Goal: Information Seeking & Learning: Understand process/instructions

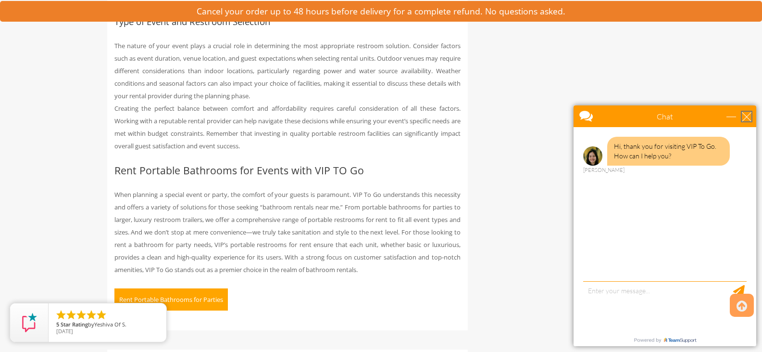
click at [747, 119] on div "close" at bounding box center [747, 117] width 10 height 10
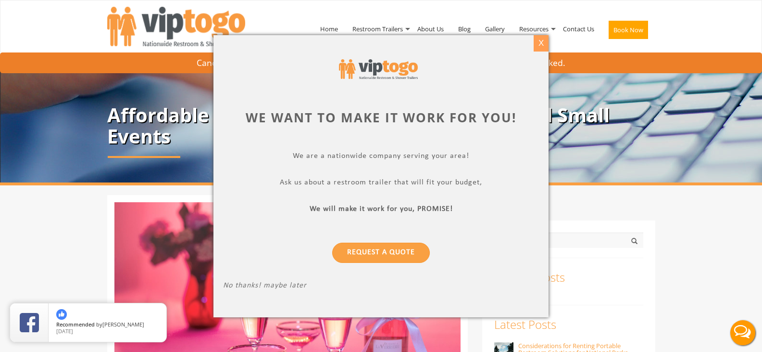
click at [540, 44] on div "X" at bounding box center [541, 43] width 15 height 16
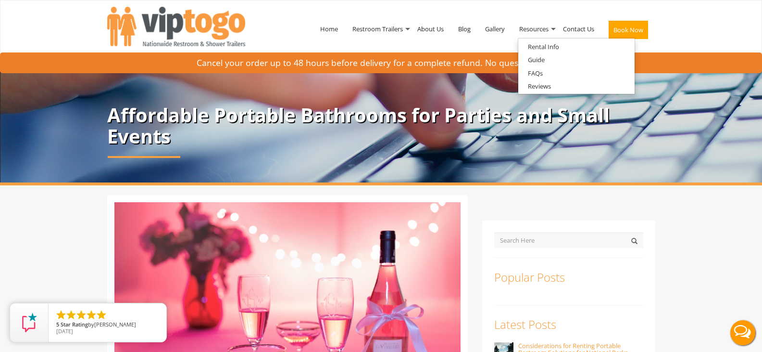
scroll to position [24, 0]
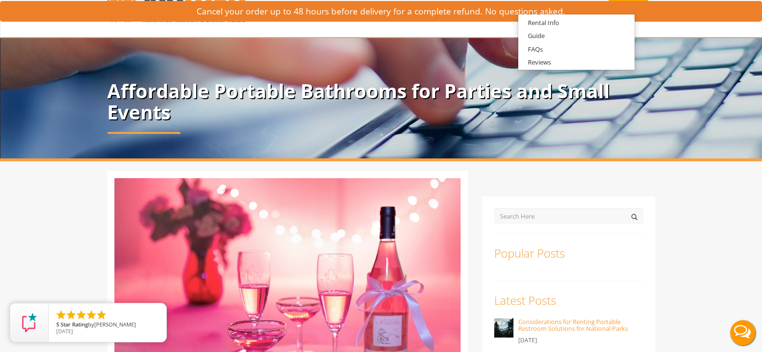
click at [529, 11] on div "Cancel your order up to 48 hours before delivery for a complete refund. No ques…" at bounding box center [381, 11] width 762 height 21
click at [536, 23] on link "Rental Info" at bounding box center [544, 23] width 51 height 12
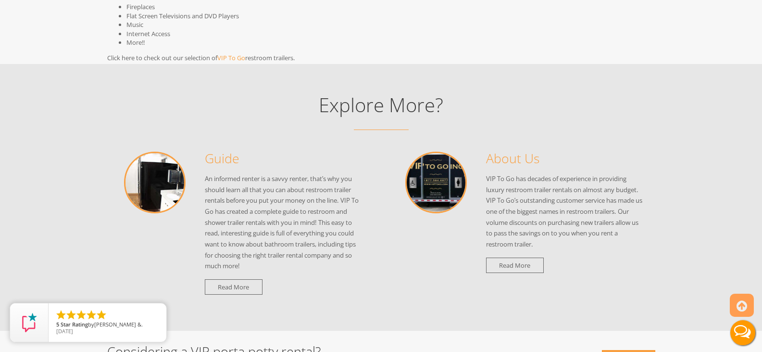
scroll to position [1063, 0]
